Goal: Information Seeking & Learning: Learn about a topic

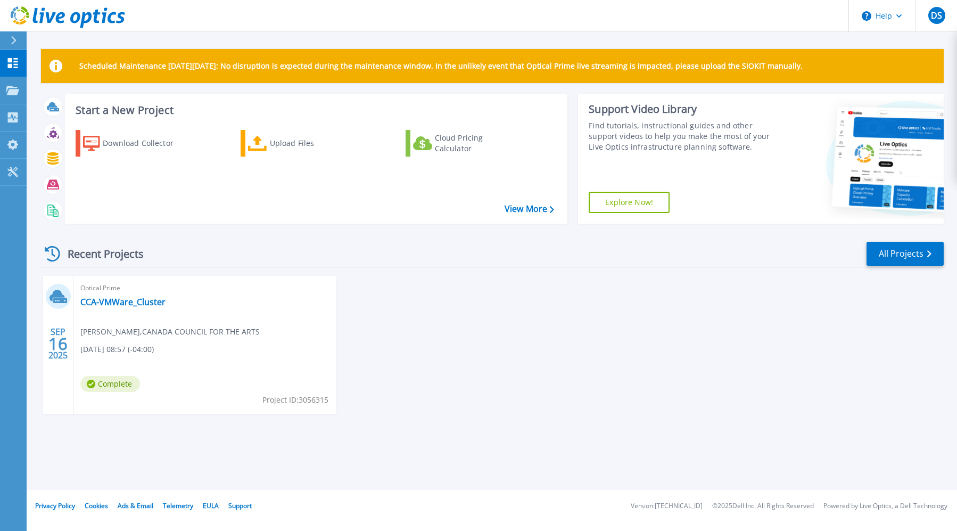
click at [590, 314] on div "[DATE] Optical Prime CCA-VMWare_Cluster [PERSON_NAME] , CANADA COUNCIL FOR THE …" at bounding box center [487, 355] width 911 height 159
click at [57, 295] on icon at bounding box center [57, 296] width 15 height 12
click at [144, 305] on link "CCA-VMWare_Cluster" at bounding box center [122, 302] width 85 height 11
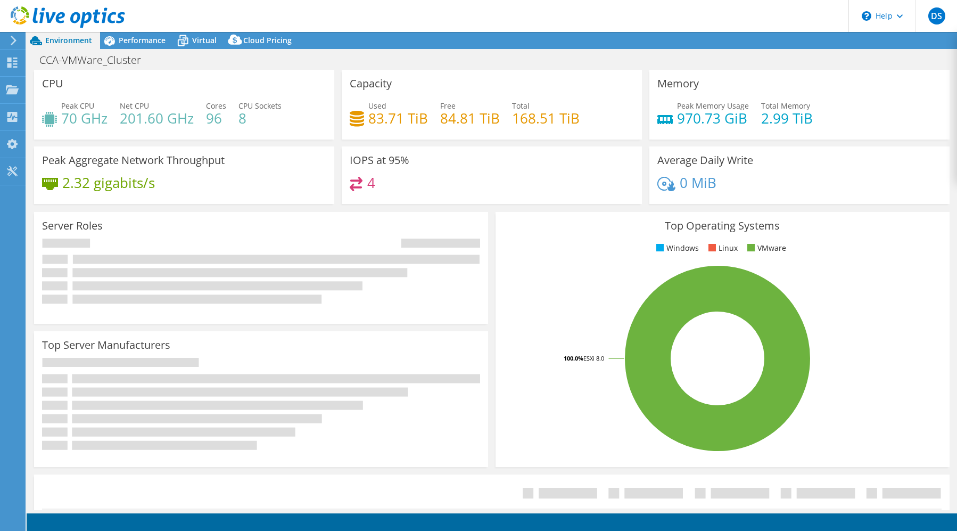
select select "USD"
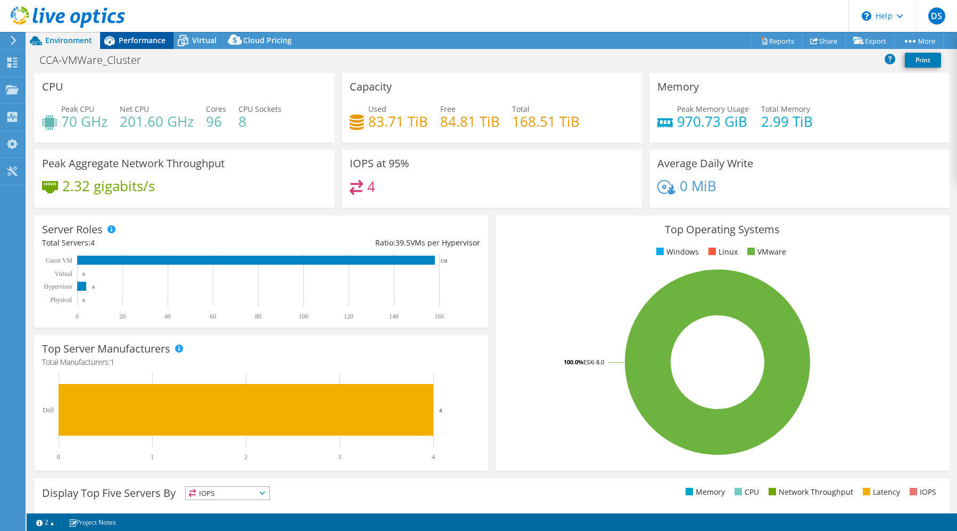
click at [139, 37] on span "Performance" at bounding box center [142, 40] width 47 height 10
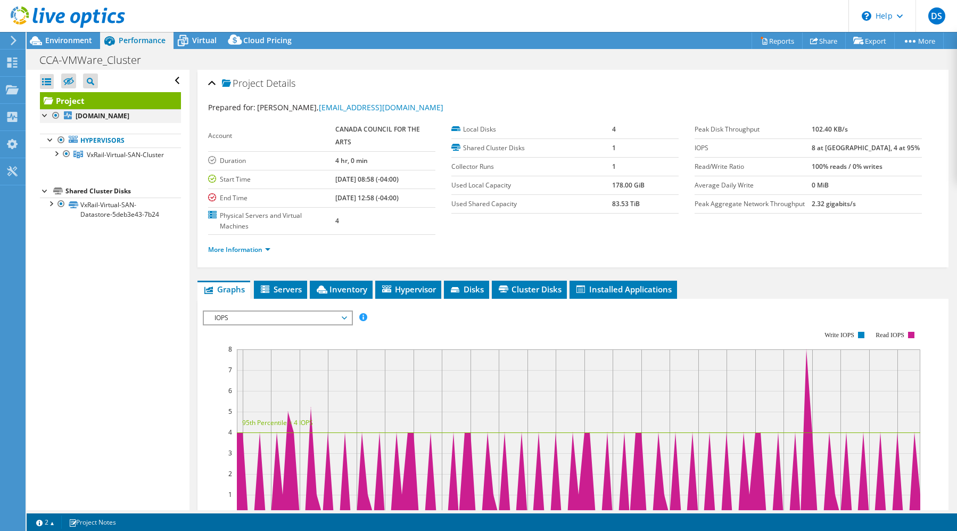
click at [45, 116] on div at bounding box center [45, 114] width 11 height 11
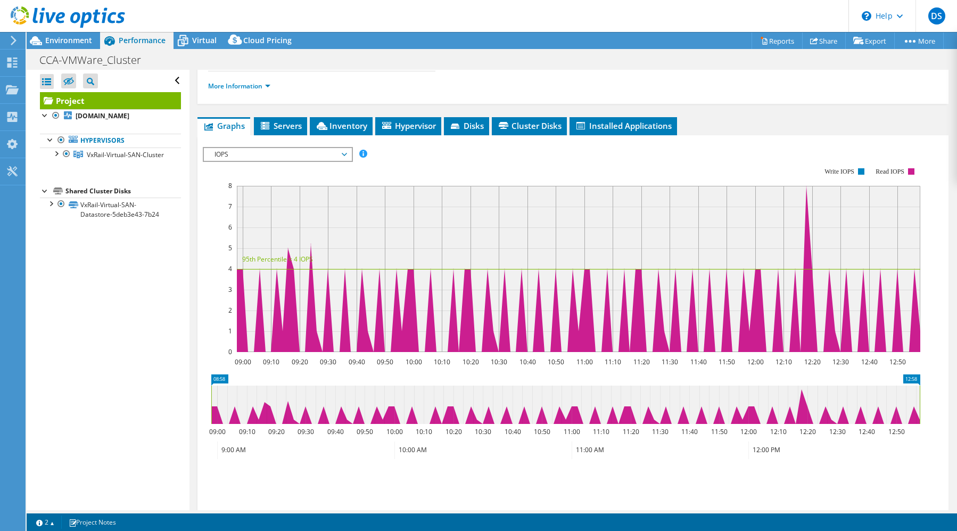
scroll to position [75, 0]
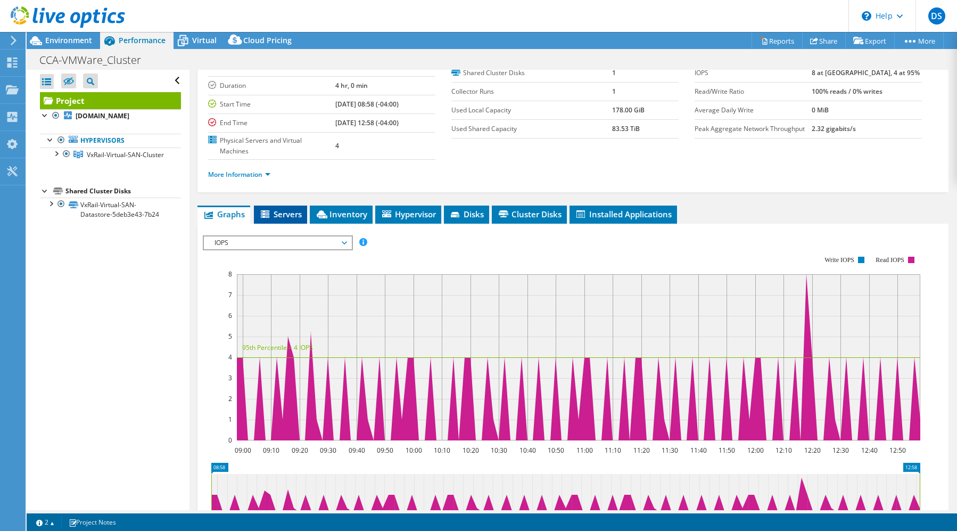
click at [279, 209] on span "Servers" at bounding box center [280, 214] width 43 height 11
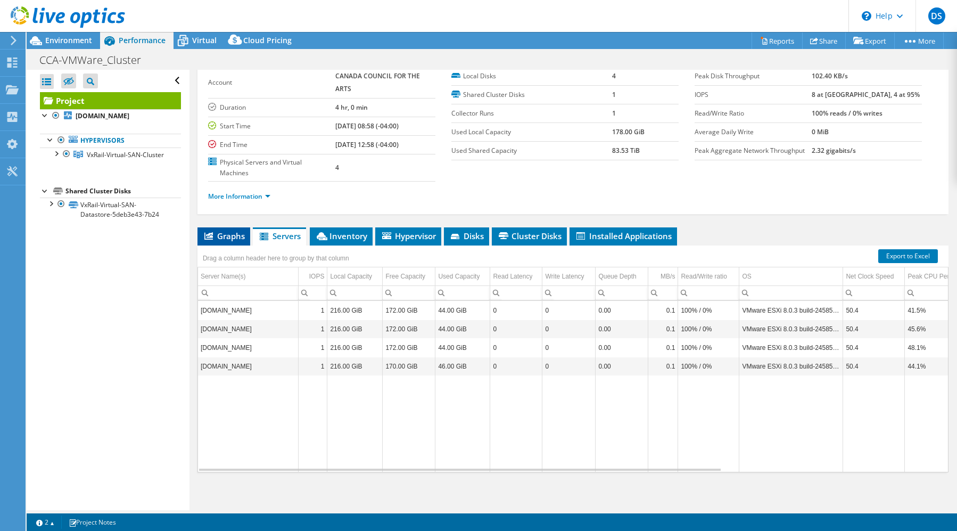
click at [220, 232] on span "Graphs" at bounding box center [224, 236] width 42 height 11
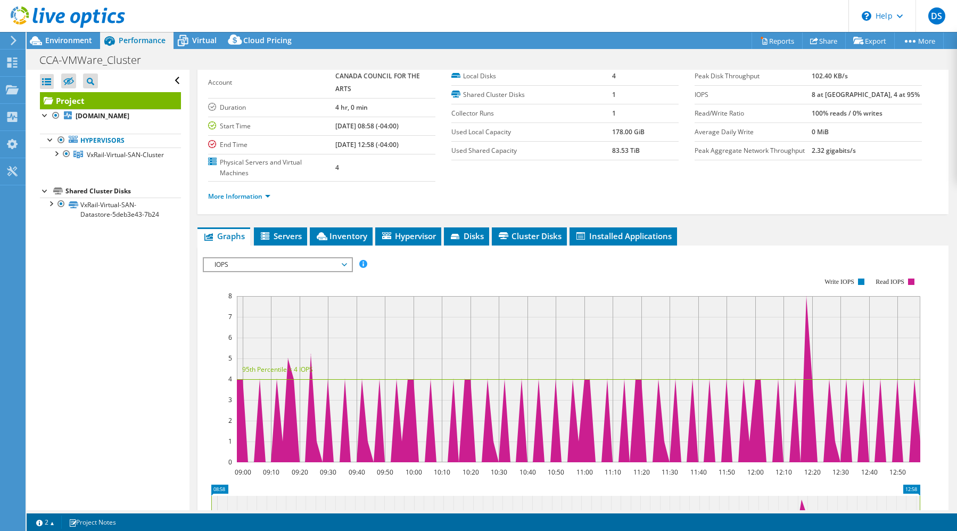
scroll to position [75, 0]
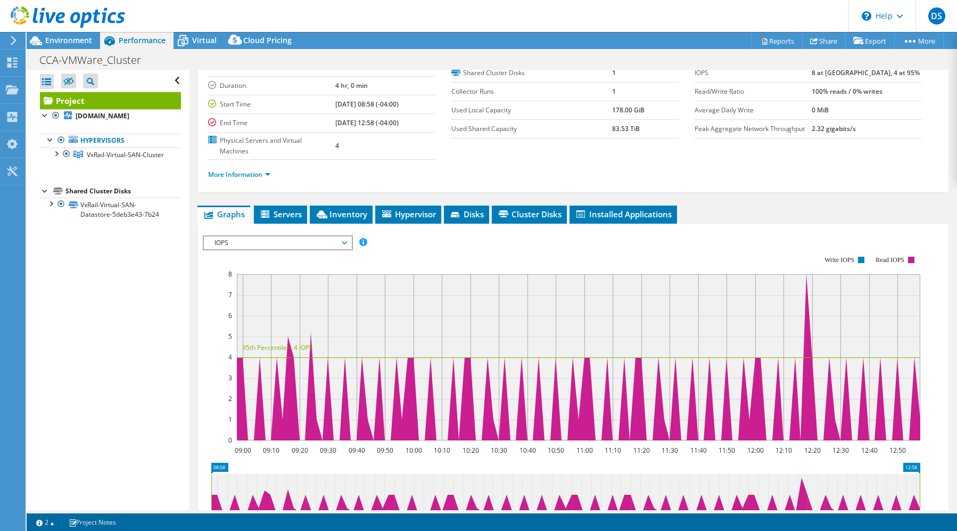
click at [245, 239] on span "IOPS" at bounding box center [277, 242] width 137 height 13
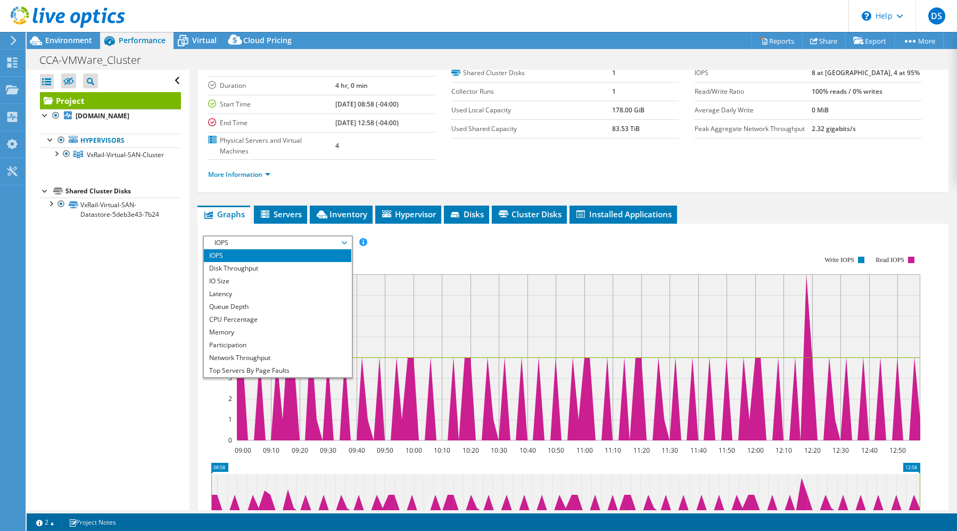
click at [422, 244] on rect at bounding box center [562, 348] width 718 height 213
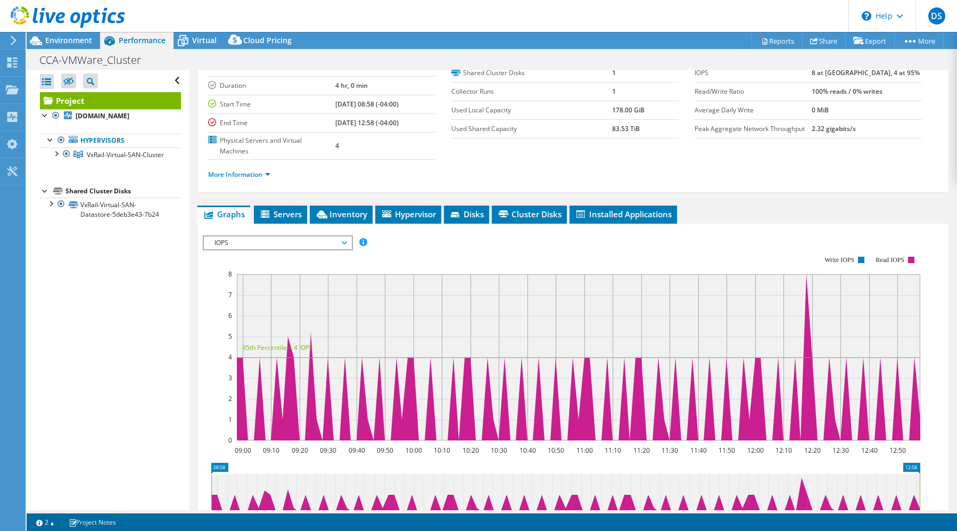
click at [270, 205] on li "Servers" at bounding box center [280, 214] width 53 height 18
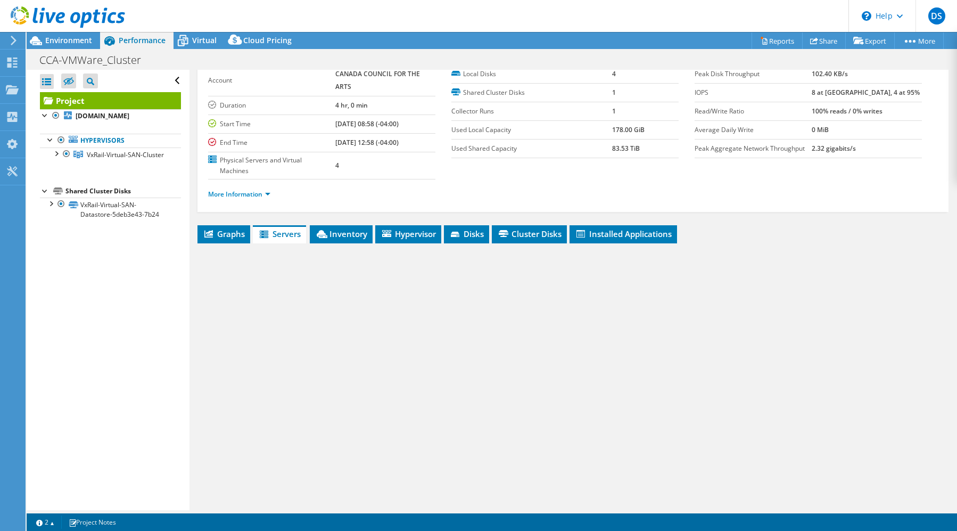
scroll to position [53, 0]
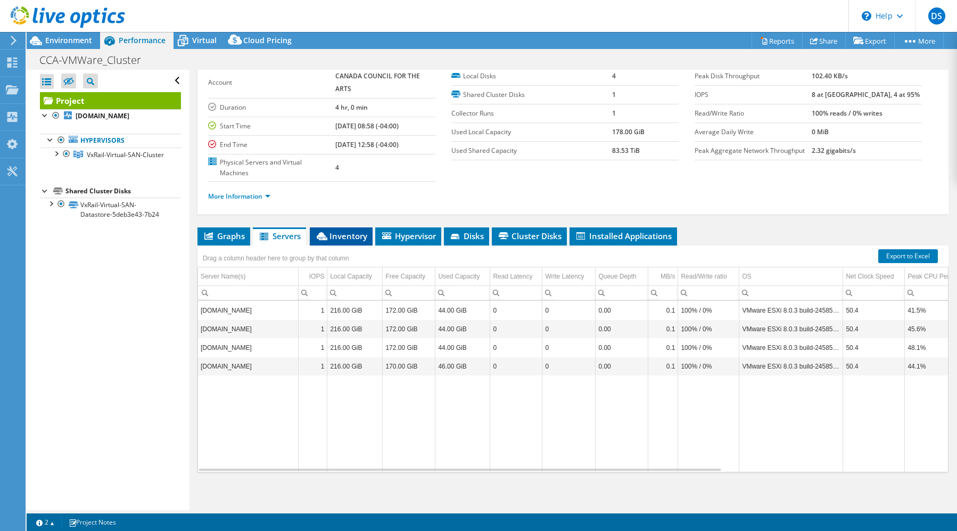
click at [335, 231] on span "Inventory" at bounding box center [341, 236] width 52 height 11
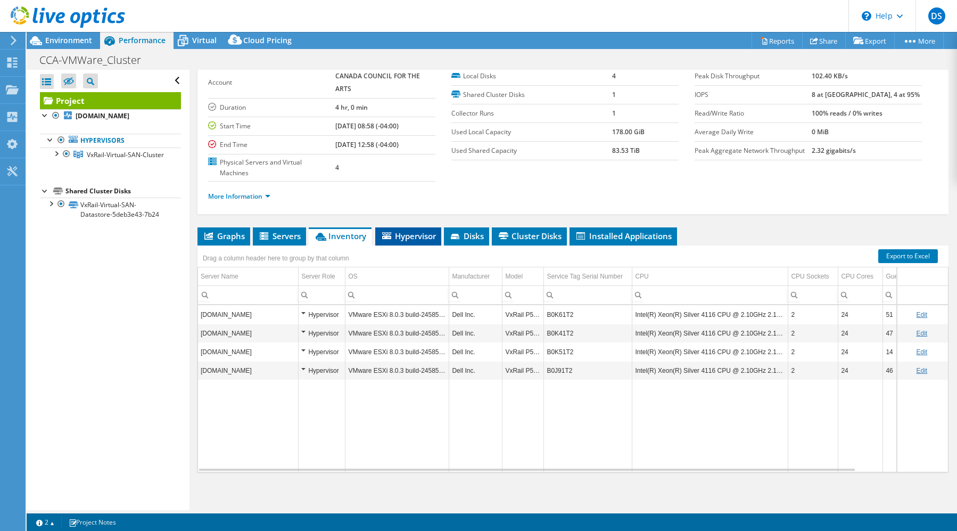
click at [406, 231] on span "Hypervisor" at bounding box center [408, 236] width 55 height 11
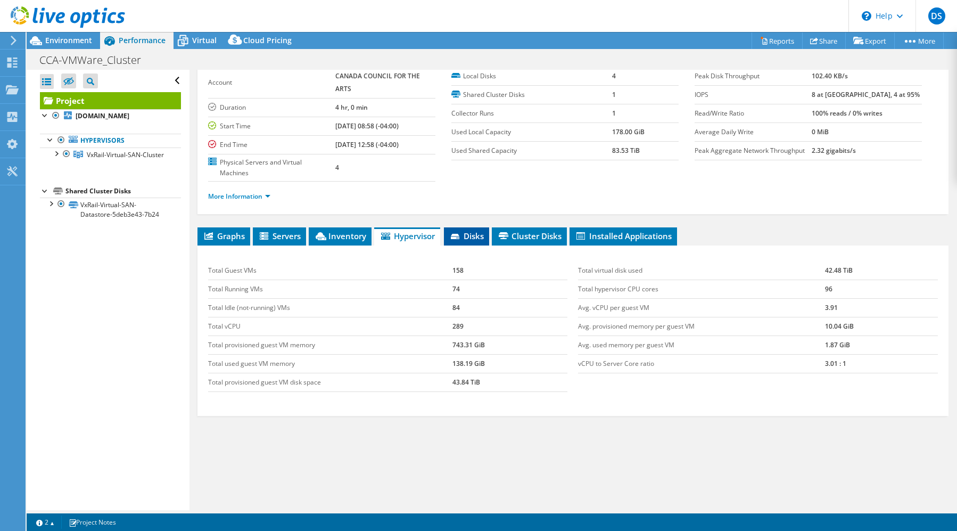
click at [470, 231] on span "Disks" at bounding box center [466, 236] width 35 height 11
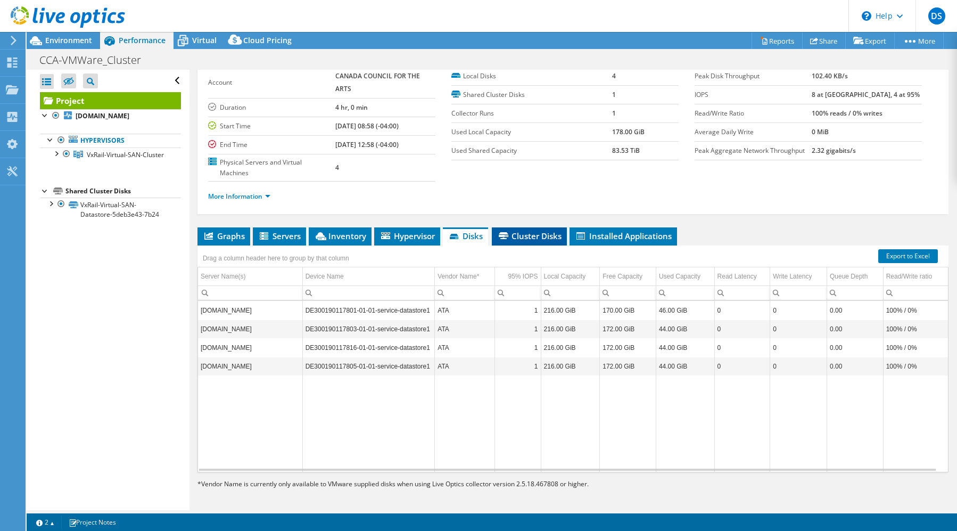
click at [520, 234] on span "Cluster Disks" at bounding box center [529, 236] width 64 height 11
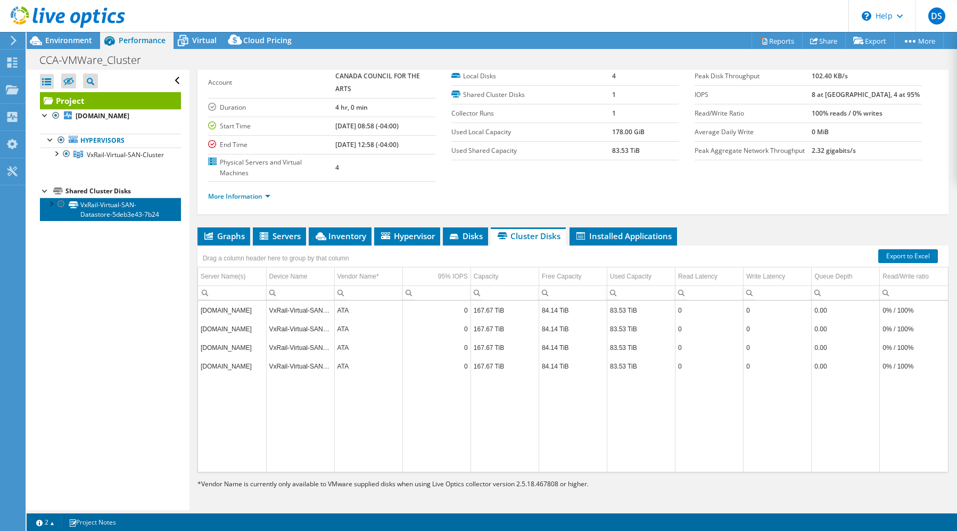
click at [114, 221] on link "VxRail-Virtual-SAN-Datastore-5deb3e43-7b24" at bounding box center [110, 209] width 141 height 23
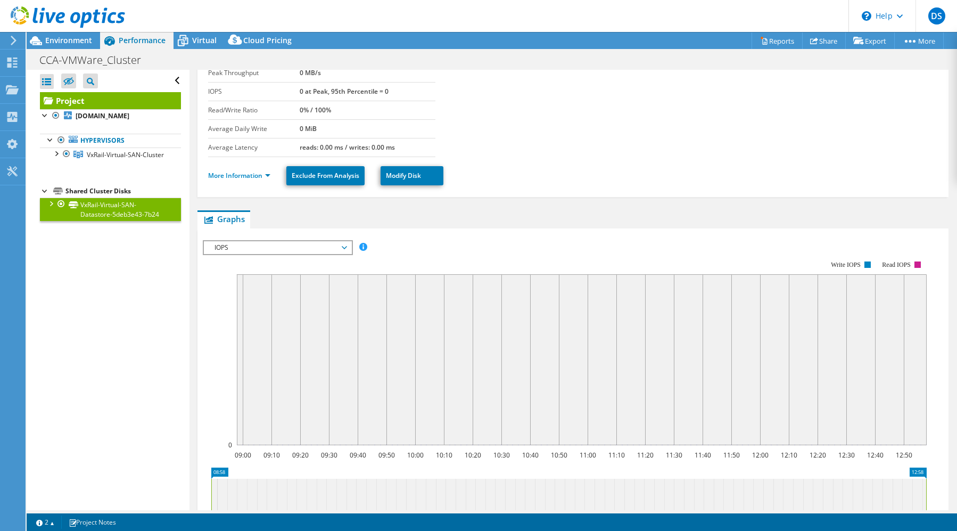
click at [344, 246] on span "IOPS" at bounding box center [277, 247] width 137 height 13
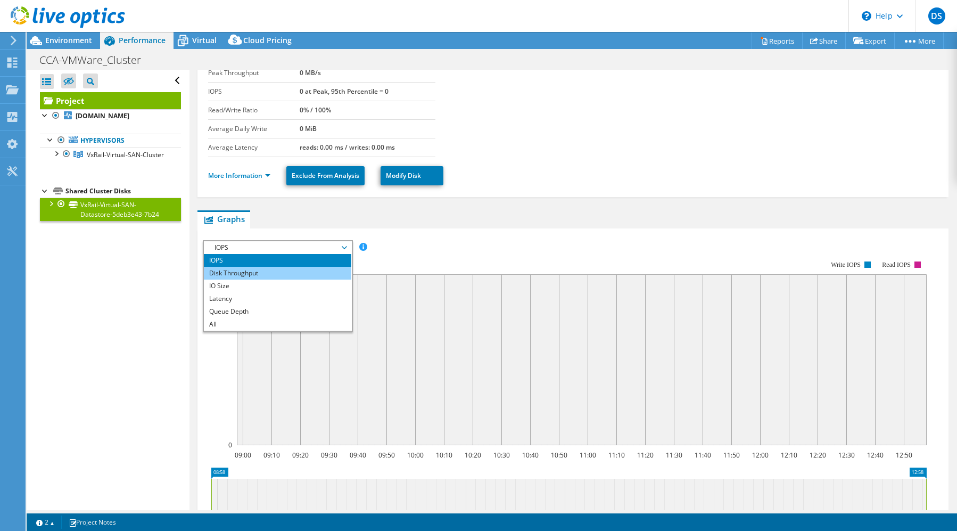
click at [260, 267] on li "Disk Throughput" at bounding box center [277, 273] width 147 height 13
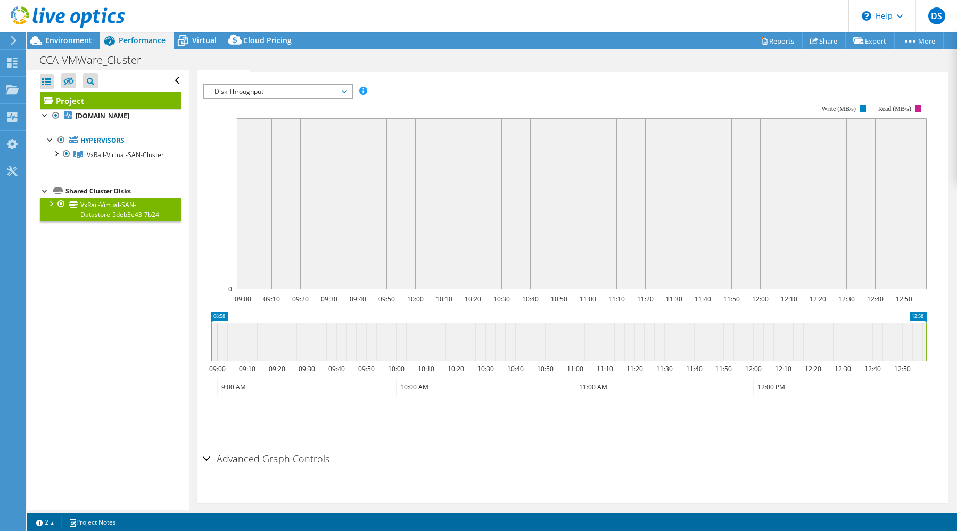
scroll to position [239, 0]
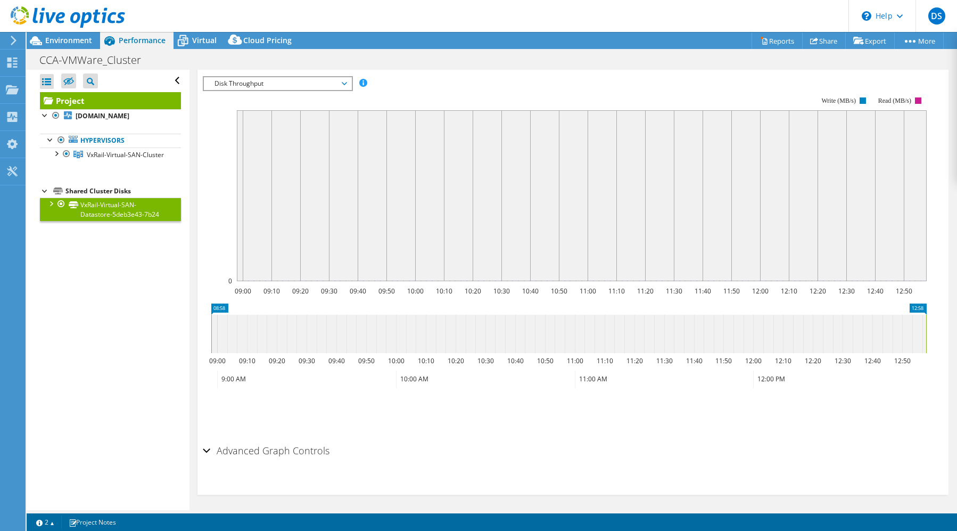
click at [205, 448] on div "Advanced Graph Controls" at bounding box center [573, 451] width 741 height 23
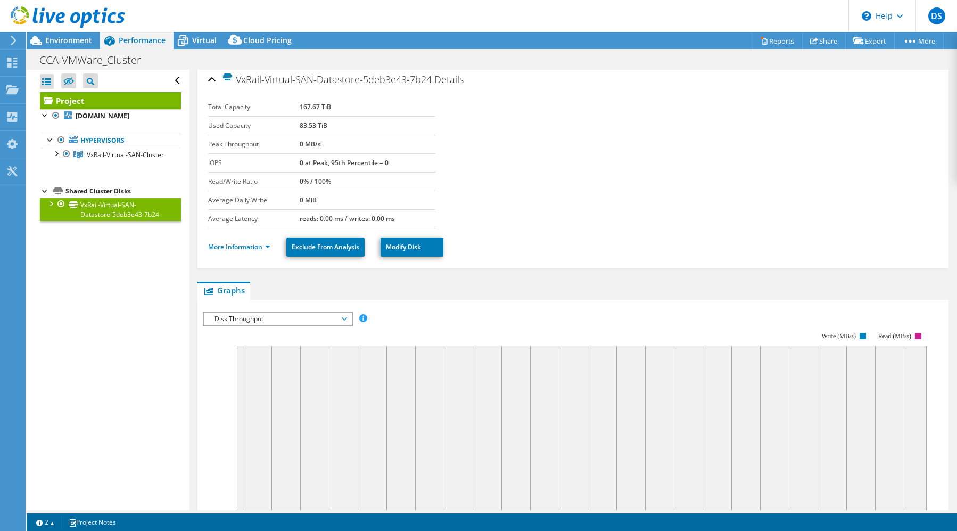
scroll to position [0, 0]
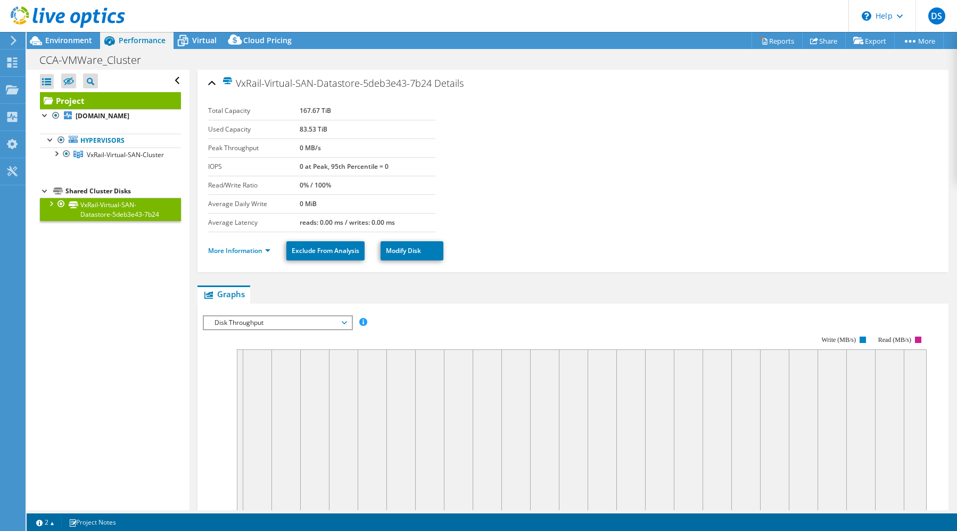
click at [53, 208] on div at bounding box center [50, 203] width 11 height 11
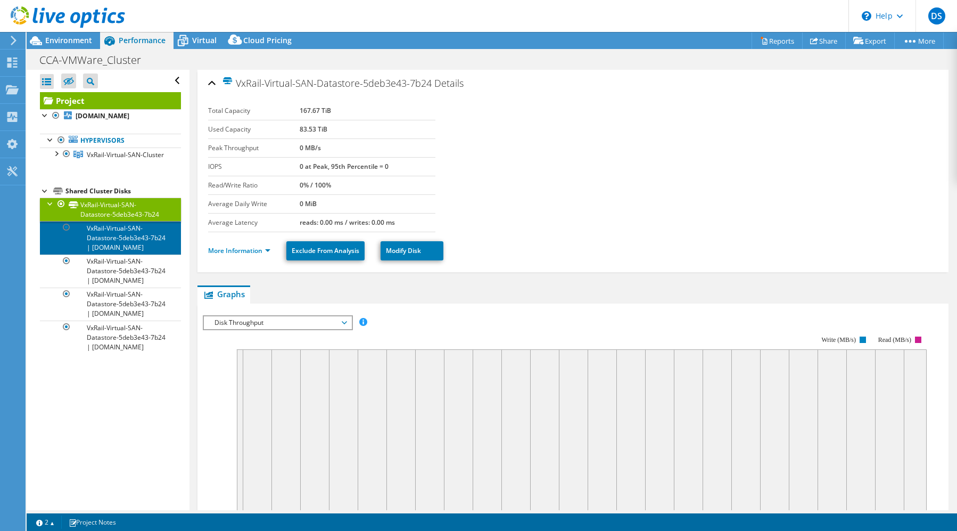
click at [105, 250] on link "VxRail-Virtual-SAN-Datastore-5deb3e43-7b24 | [DOMAIN_NAME]" at bounding box center [110, 237] width 141 height 33
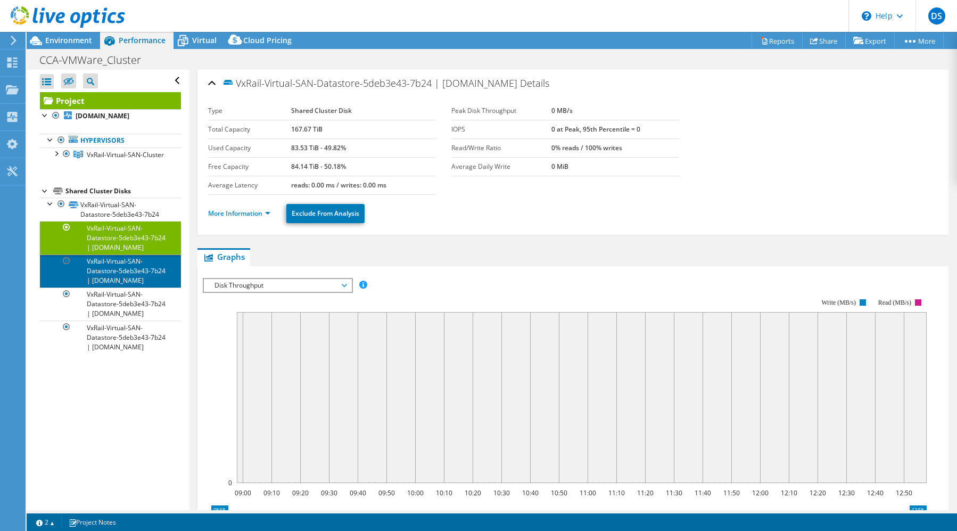
click at [117, 287] on link "VxRail-Virtual-SAN-Datastore-5deb3e43-7b24 | [DOMAIN_NAME]" at bounding box center [110, 270] width 141 height 33
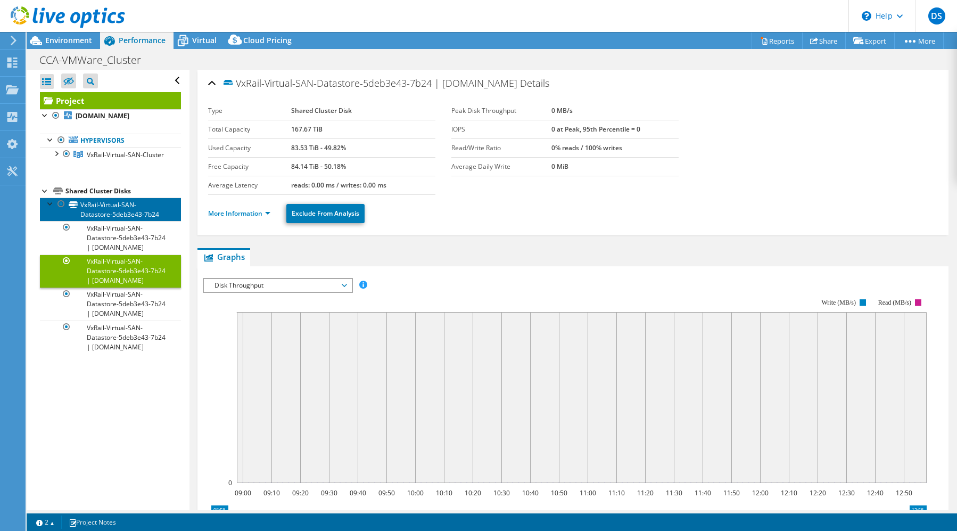
click at [109, 220] on link "VxRail-Virtual-SAN-Datastore-5deb3e43-7b24" at bounding box center [110, 209] width 141 height 23
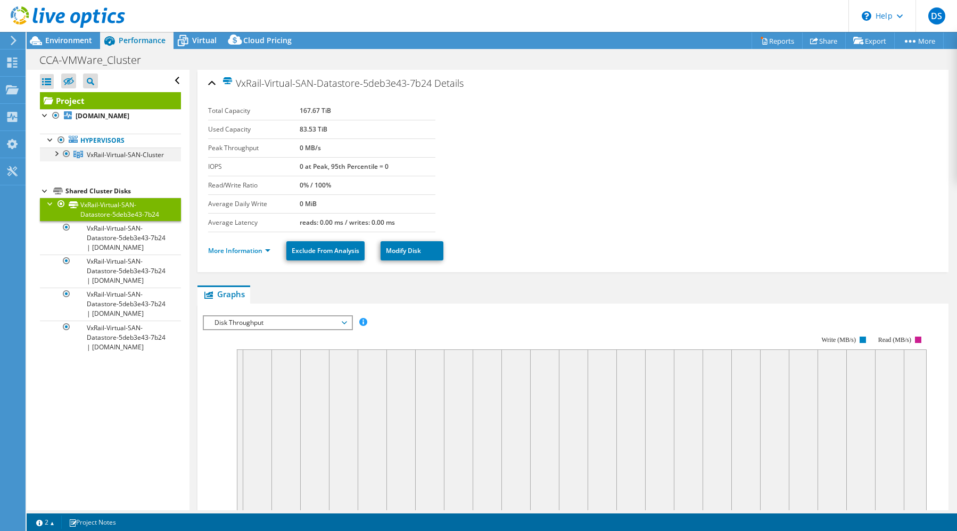
click at [58, 158] on div at bounding box center [56, 152] width 11 height 11
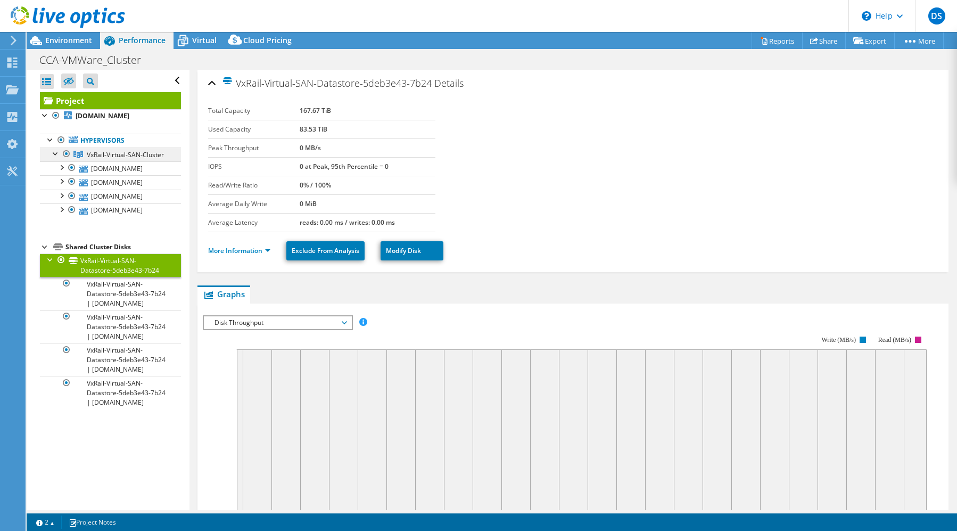
click at [108, 161] on link "VxRail-Virtual-SAN-Cluster" at bounding box center [110, 154] width 141 height 14
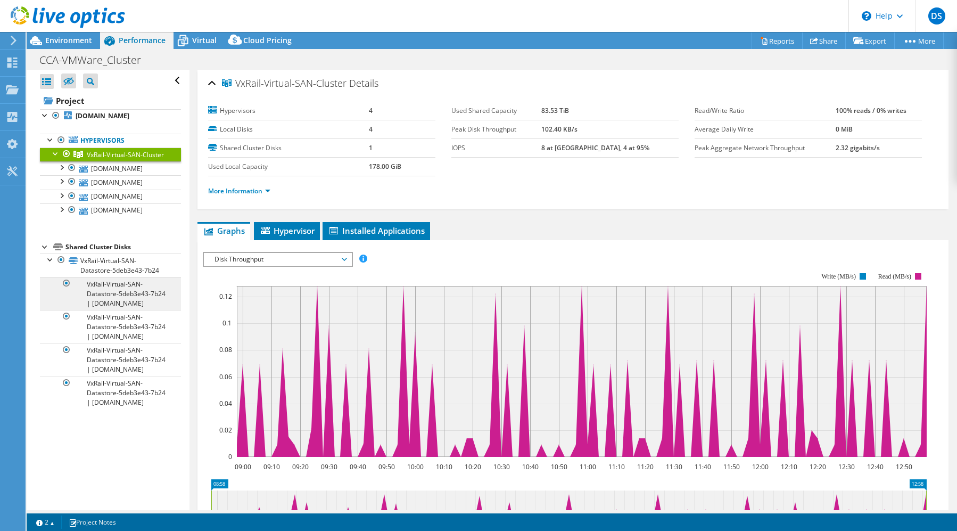
scroll to position [5, 0]
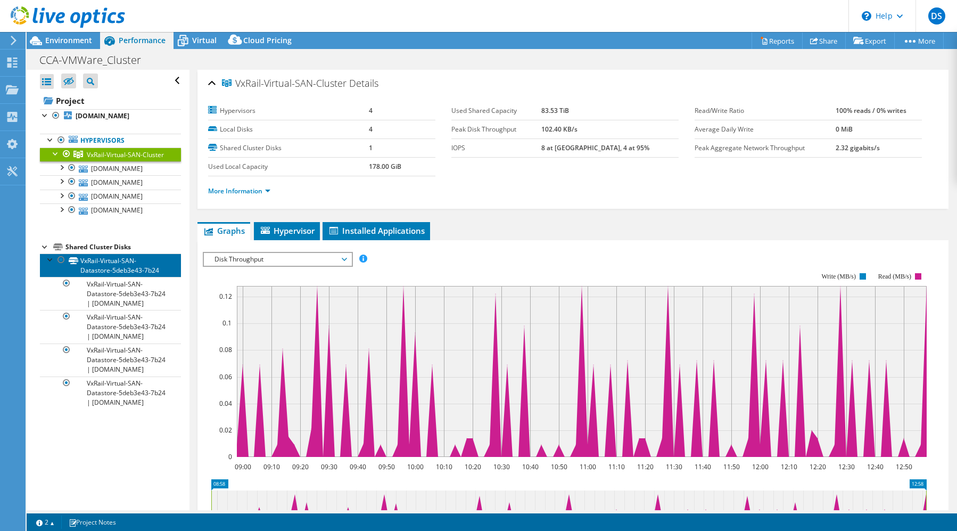
click at [106, 277] on link "VxRail-Virtual-SAN-Datastore-5deb3e43-7b24" at bounding box center [110, 264] width 141 height 23
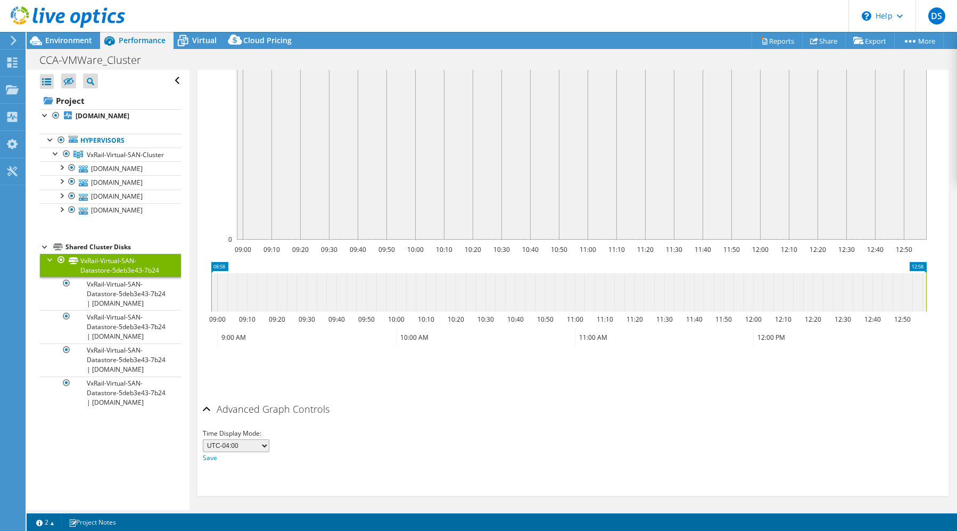
scroll to position [0, 0]
click at [195, 41] on span "Virtual" at bounding box center [204, 40] width 24 height 10
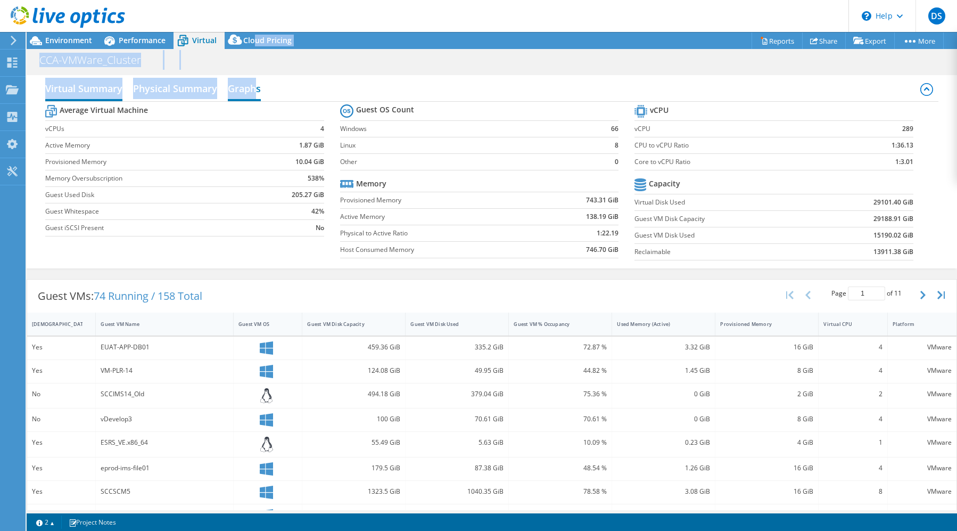
drag, startPoint x: 254, startPoint y: 42, endPoint x: 251, endPoint y: 93, distance: 51.7
click at [253, 93] on div "Project Actions Project Actions Reports Share Export vSAN ReadyNode Sizer" at bounding box center [492, 281] width 931 height 499
drag, startPoint x: 251, startPoint y: 93, endPoint x: 170, endPoint y: 88, distance: 81.1
click at [170, 88] on h2 "Physical Summary" at bounding box center [175, 89] width 84 height 23
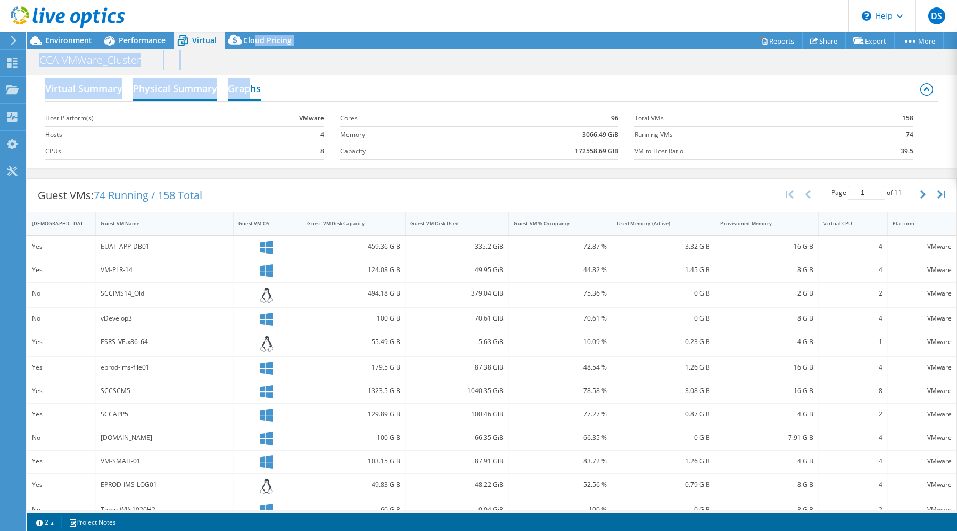
click at [252, 84] on h2 "Graphs" at bounding box center [244, 89] width 33 height 23
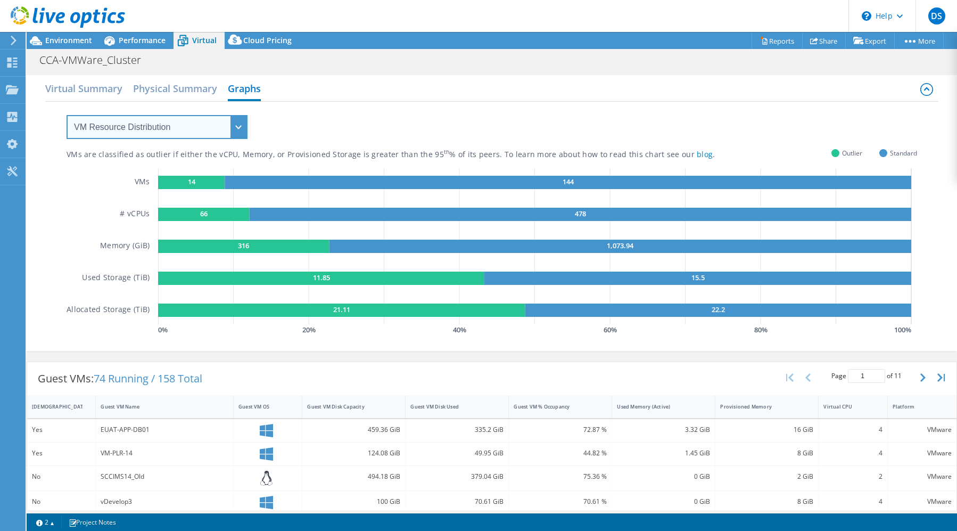
click at [242, 125] on select "VM Resource Distribution Provisioning Contrast Over Provisioning" at bounding box center [157, 127] width 181 height 24
select select "Provisioning Contrast"
click at [67, 115] on select "VM Resource Distribution Provisioning Contrast Over Provisioning" at bounding box center [157, 127] width 181 height 24
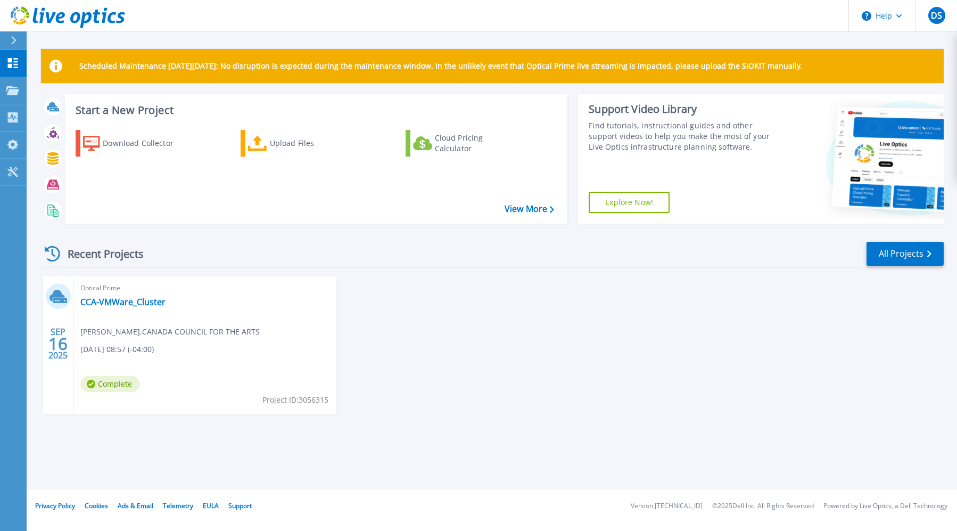
click at [746, 354] on div "[DATE] Optical Prime CCA-VMWare_Cluster [PERSON_NAME] , CANADA COUNCIL FOR THE …" at bounding box center [487, 355] width 911 height 159
click at [796, 371] on div "[DATE] Optical Prime CCA-VMWare_Cluster [PERSON_NAME] , CANADA COUNCIL FOR THE …" at bounding box center [487, 355] width 911 height 159
click at [634, 363] on div "[DATE] Optical Prime CCA-VMWare_Cluster [PERSON_NAME] , CANADA COUNCIL FOR THE …" at bounding box center [487, 355] width 911 height 159
